Goal: Complete application form

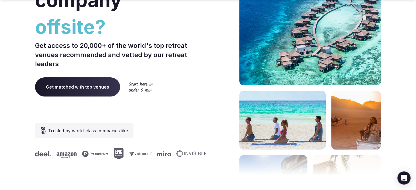
scroll to position [137, 0]
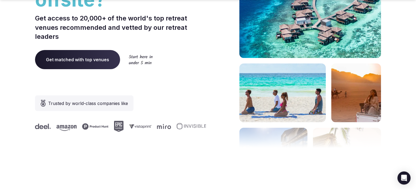
click at [88, 58] on span "Get matched with top venues" at bounding box center [77, 59] width 85 height 19
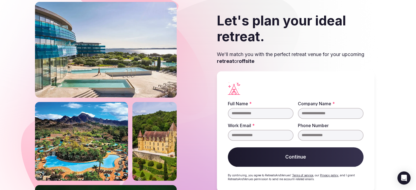
scroll to position [31, 0]
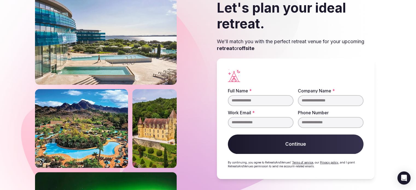
click at [269, 99] on input "Full Name *" at bounding box center [261, 100] width 66 height 11
type input "**********"
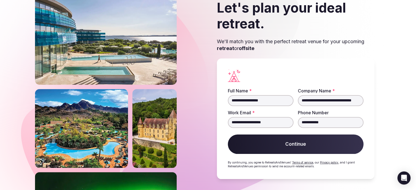
click at [321, 141] on button "Continue" at bounding box center [296, 144] width 136 height 20
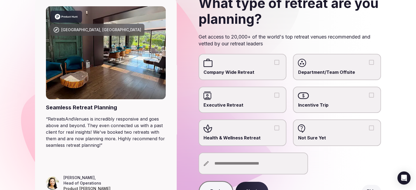
scroll to position [55, 0]
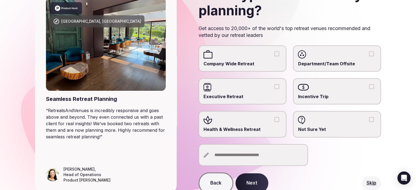
click at [266, 132] on span "Health & Wellness Retreat" at bounding box center [242, 129] width 78 height 6
click at [274, 122] on button "Health & Wellness Retreat" at bounding box center [276, 119] width 5 height 5
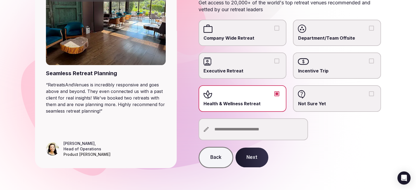
scroll to position [89, 0]
click at [260, 157] on button "Next" at bounding box center [251, 158] width 33 height 20
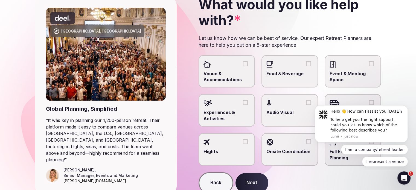
scroll to position [55, 0]
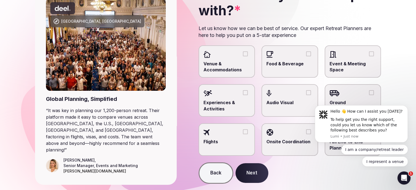
click at [246, 54] on button "Venue & Accommodations" at bounding box center [245, 53] width 5 height 5
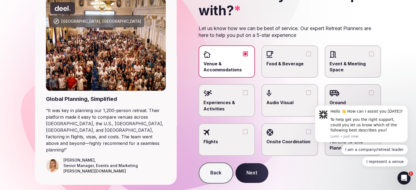
click at [308, 54] on button "Food & Beverage" at bounding box center [308, 53] width 5 height 5
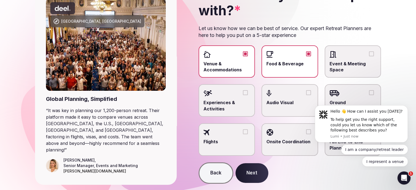
click at [244, 95] on button "Experiences & Activities" at bounding box center [245, 92] width 5 height 5
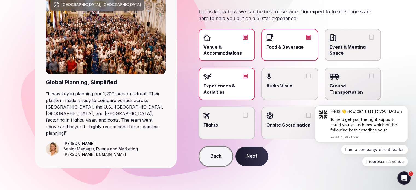
scroll to position [83, 0]
click at [373, 74] on button "Ground Transportation" at bounding box center [371, 76] width 5 height 5
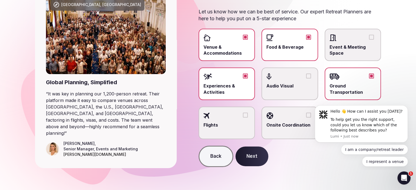
click at [251, 161] on button "Next" at bounding box center [251, 156] width 33 height 20
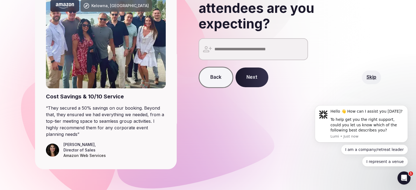
scroll to position [58, 0]
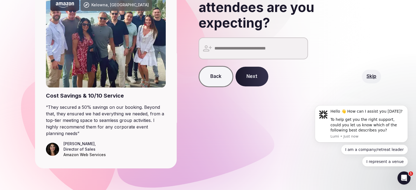
click at [269, 52] on input "number" at bounding box center [252, 48] width 109 height 22
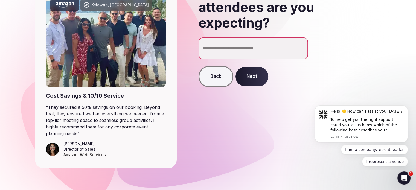
type input "**"
click at [259, 80] on button "Next" at bounding box center [251, 77] width 33 height 20
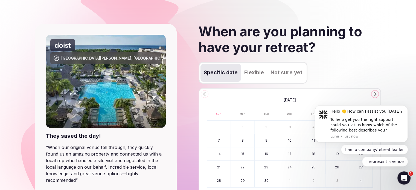
scroll to position [27, 0]
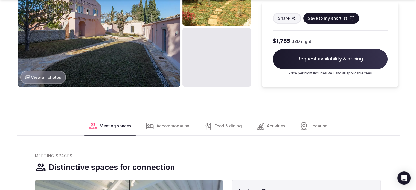
scroll to position [820, 0]
